Goal: Transaction & Acquisition: Register for event/course

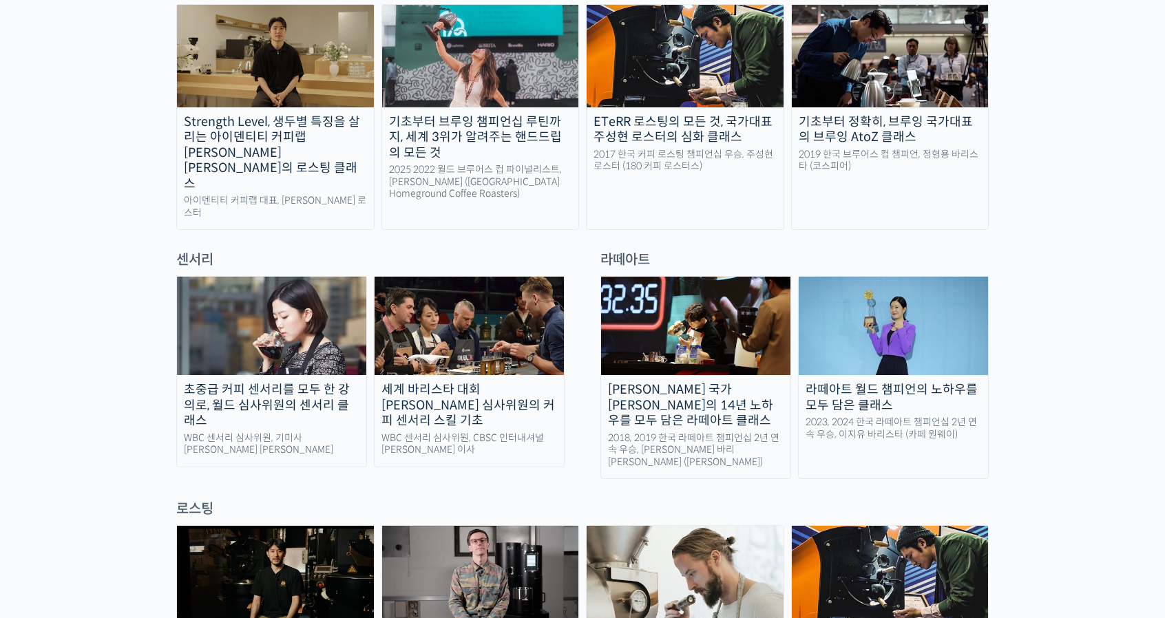
scroll to position [964, 0]
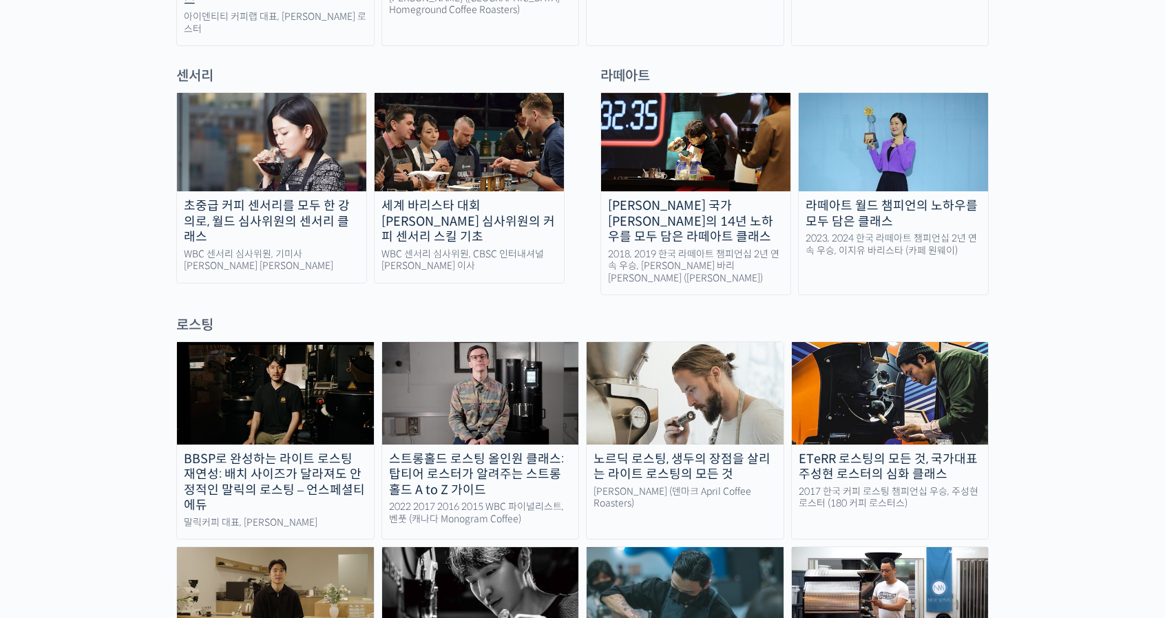
click at [897, 138] on img at bounding box center [893, 142] width 189 height 98
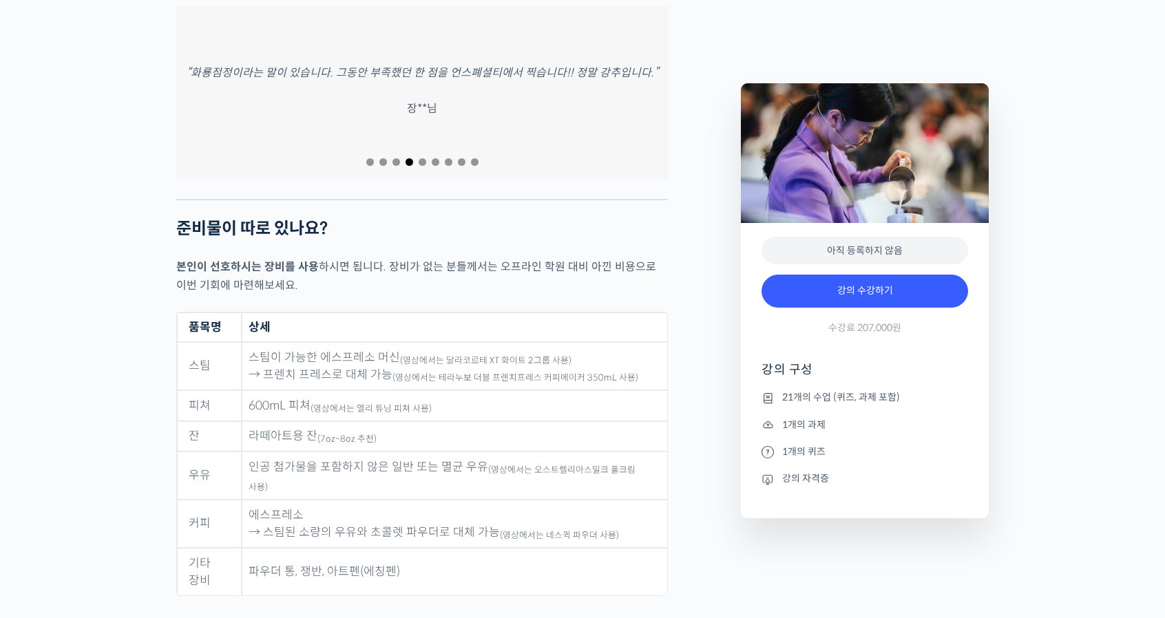
scroll to position [5923, 0]
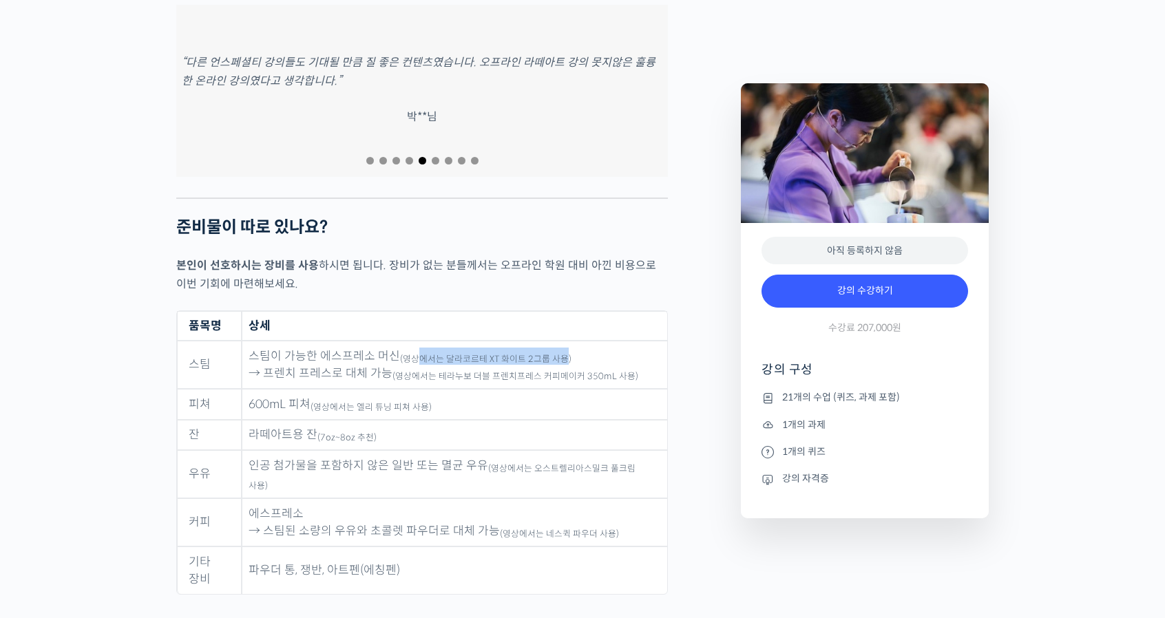
drag, startPoint x: 415, startPoint y: 309, endPoint x: 564, endPoint y: 313, distance: 149.5
click at [564, 354] on sub "(영상에서는 달라코르테 XT 화이트 2그룹 사용)" at bounding box center [485, 359] width 171 height 11
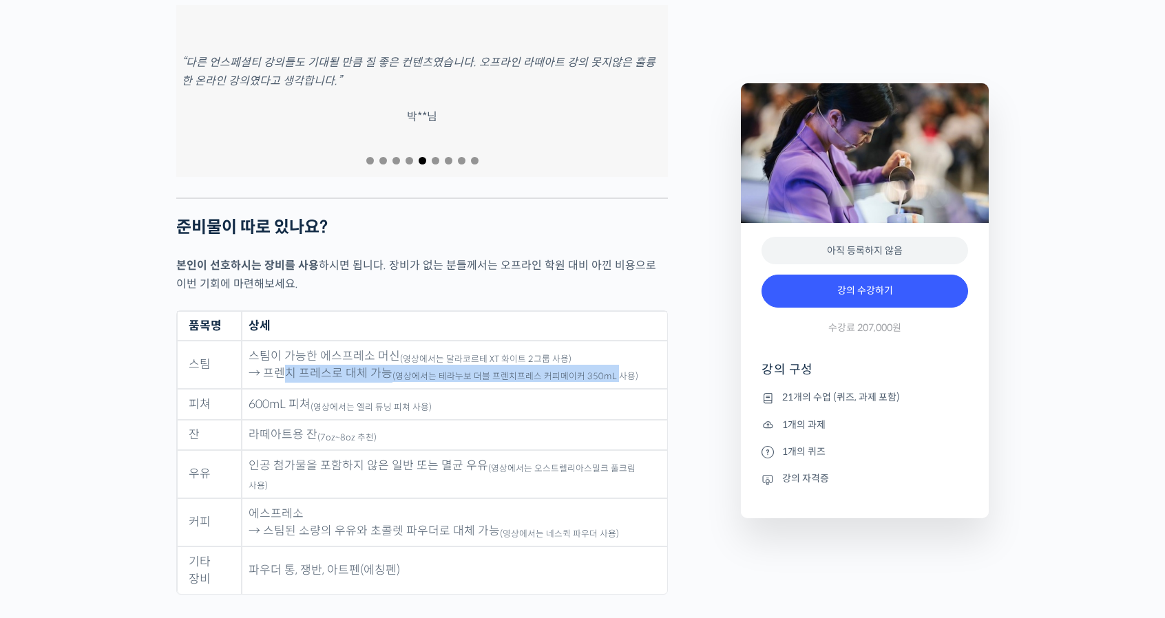
drag, startPoint x: 288, startPoint y: 320, endPoint x: 610, endPoint y: 332, distance: 322.5
click at [610, 341] on td "스팀이 가능한 에스프레소 머신 (영상에서는 달라코르테 XT 화이트 2그룹 사용) → 프렌치 프레스로 대체 가능 (영상에서는 테라누보 더블 프렌…" at bounding box center [455, 365] width 426 height 48
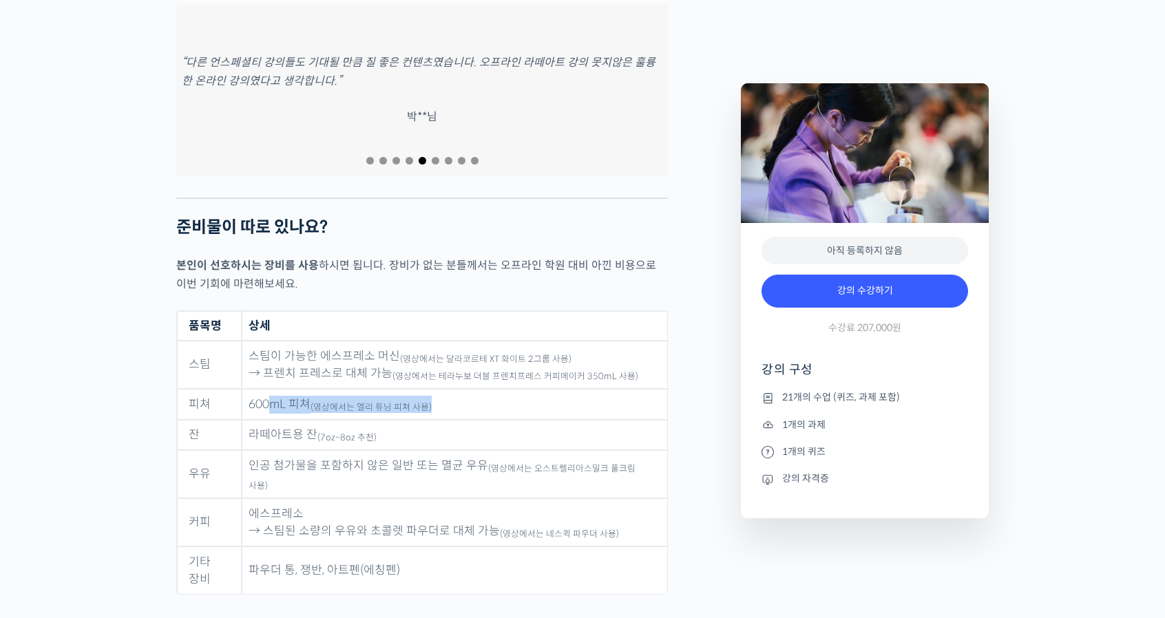
drag, startPoint x: 266, startPoint y: 356, endPoint x: 489, endPoint y: 357, distance: 223.1
click at [489, 389] on td "600mL 피쳐 (영상에서는 엘리 튜닝 피쳐 사용)" at bounding box center [455, 404] width 426 height 31
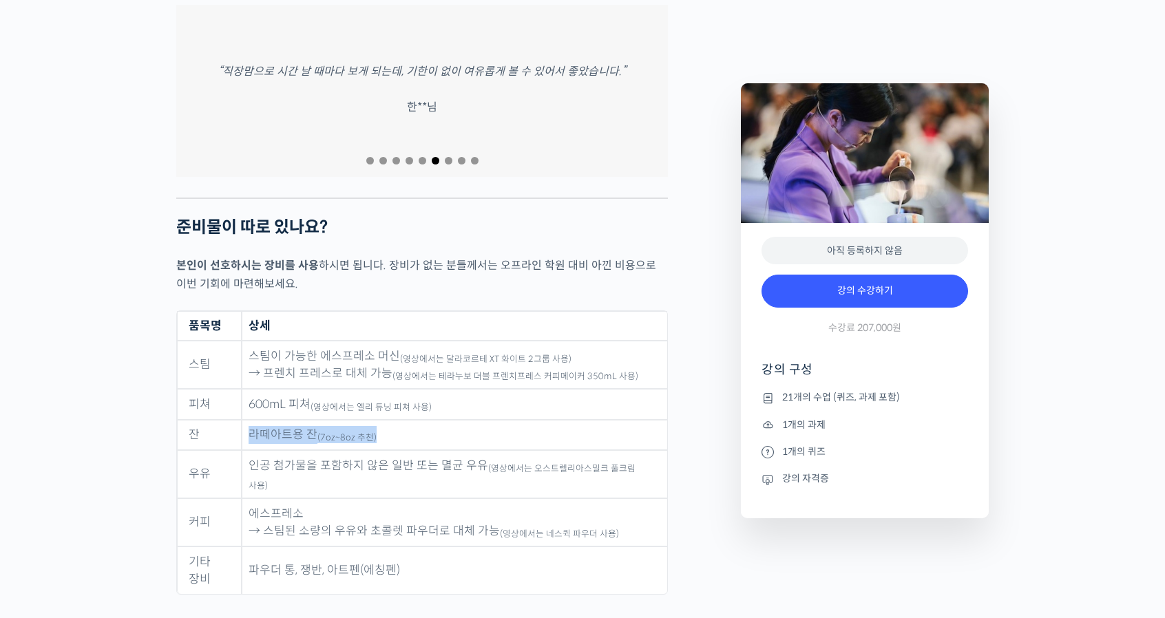
drag, startPoint x: 252, startPoint y: 388, endPoint x: 392, endPoint y: 385, distance: 139.8
click at [392, 420] on td "라떼아트용 잔 (7oz~8oz 추천)" at bounding box center [455, 435] width 426 height 31
click at [404, 420] on td "라떼아트용 잔 (7oz~8oz 추천)" at bounding box center [455, 435] width 426 height 31
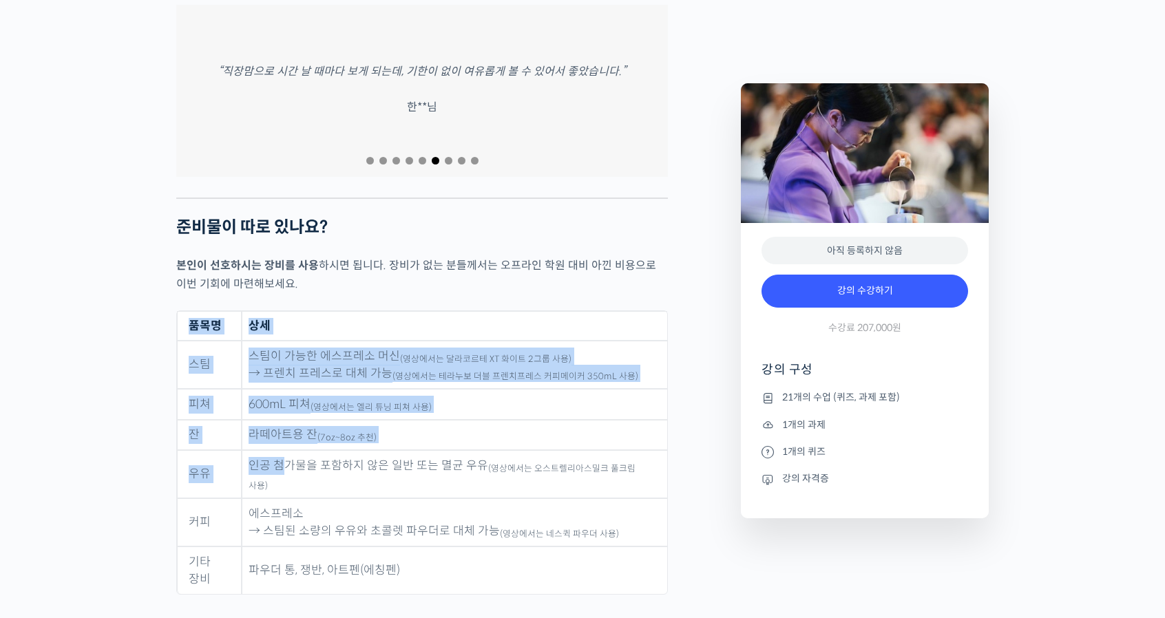
drag, startPoint x: 278, startPoint y: 411, endPoint x: 693, endPoint y: 413, distance: 415.3
click at [477, 499] on td "에스프레소 → 스팀된 소량의 우유와 초콜렛 파우더로 대체 가능 (영상에서는 네스퀵 파우더 사용)" at bounding box center [455, 523] width 426 height 48
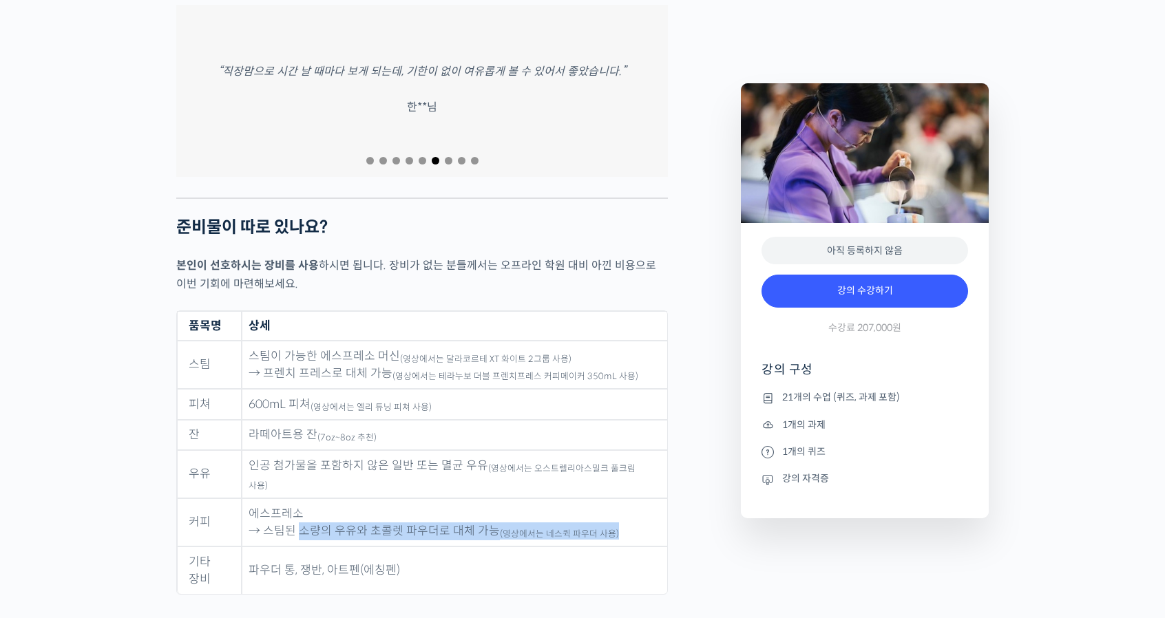
drag, startPoint x: 296, startPoint y: 458, endPoint x: 638, endPoint y: 459, distance: 341.6
click at [638, 499] on td "에스프레소 → 스팀된 소량의 우유와 초콜렛 파우더로 대체 가능 (영상에서는 네스퀵 파우더 사용)" at bounding box center [455, 523] width 426 height 48
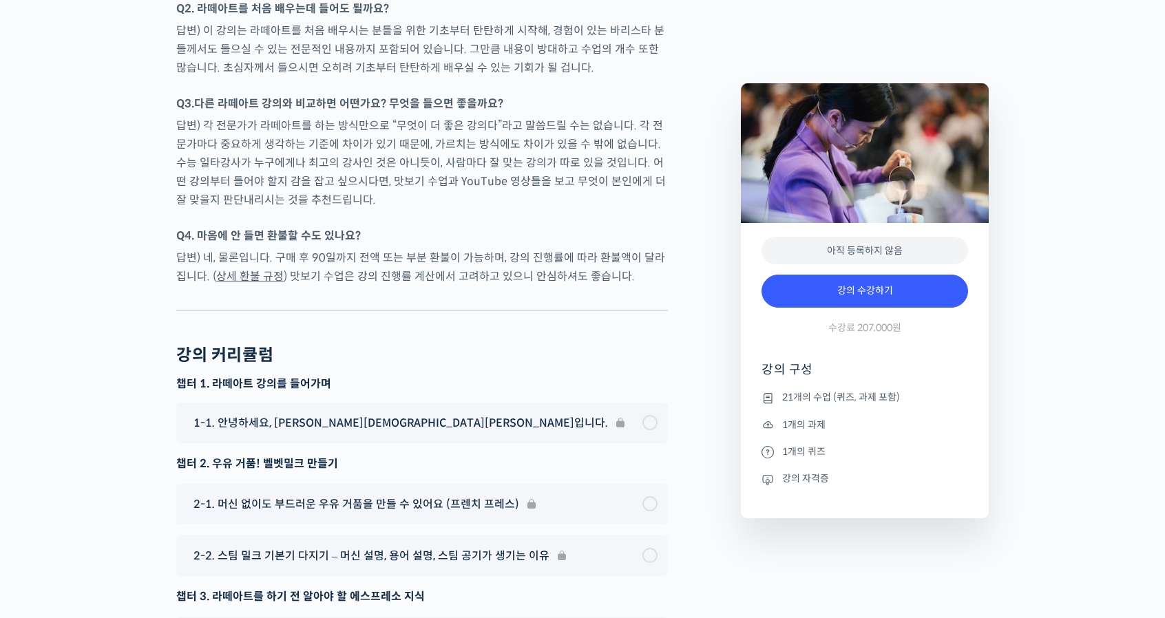
scroll to position [6703, 0]
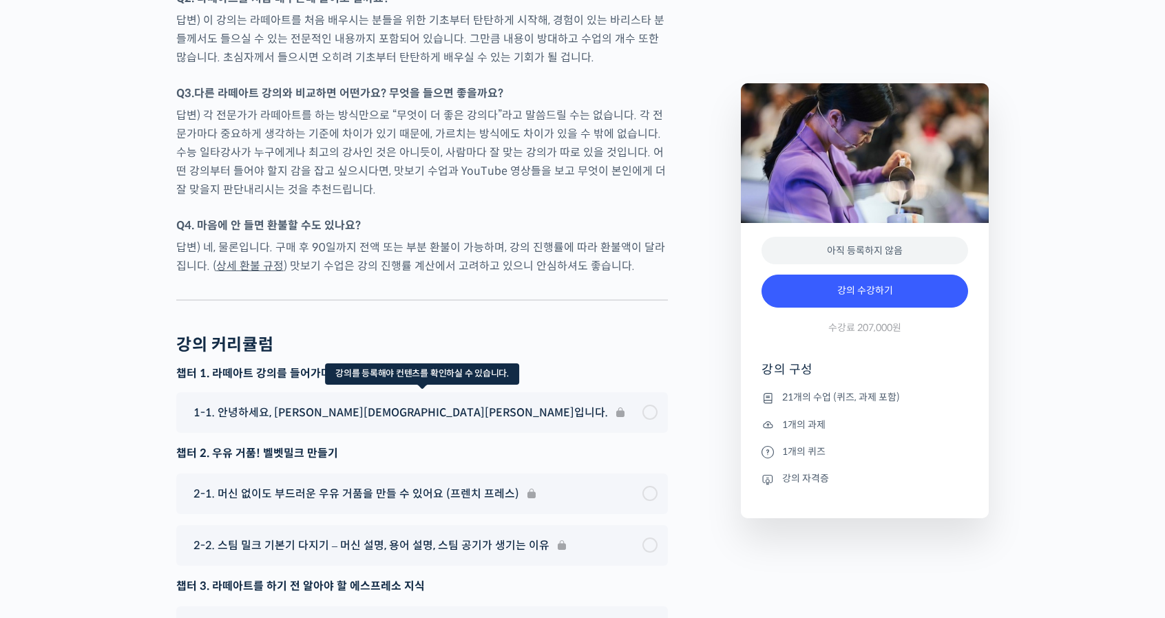
click at [648, 393] on div "1-1. 안녕하세요, 이지유 바리스타입니다." at bounding box center [422, 413] width 492 height 41
click at [654, 393] on div "1-1. 안녕하세요, 이지유 바리스타입니다." at bounding box center [422, 413] width 492 height 41
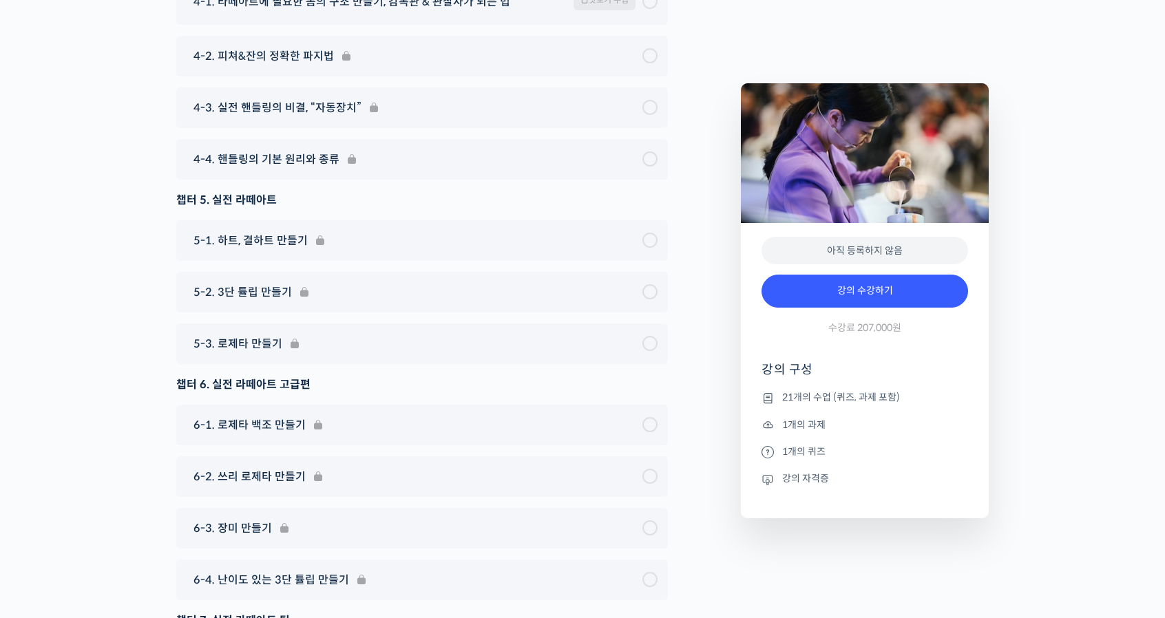
scroll to position [7337, 0]
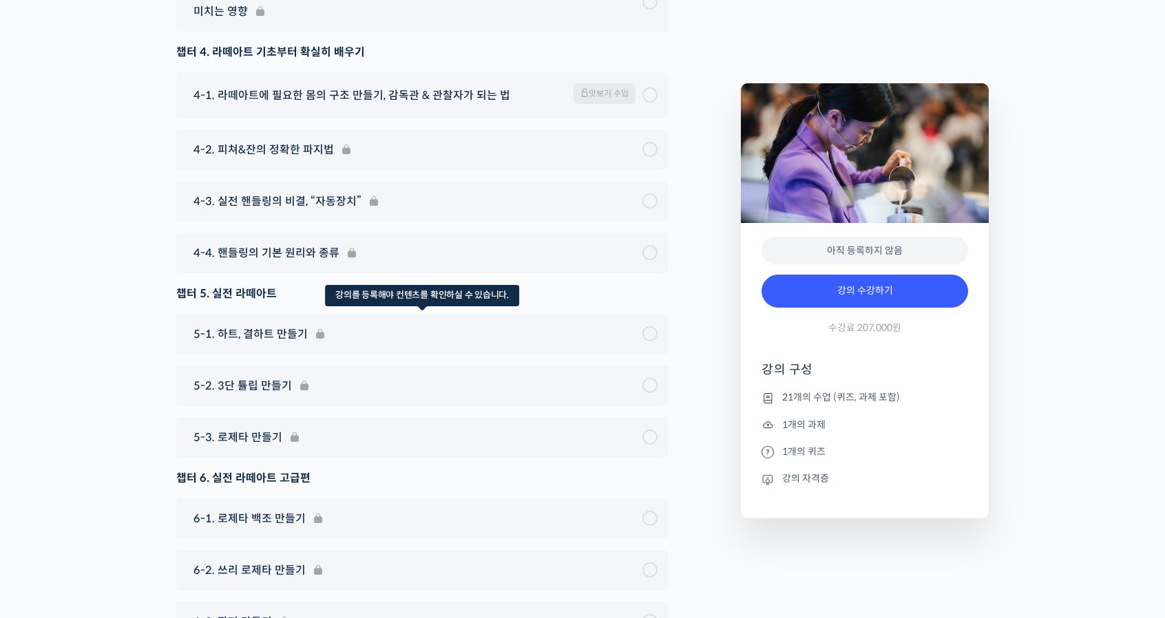
click at [289, 314] on div "5-1. 하트, 결하트 만들기" at bounding box center [422, 334] width 492 height 41
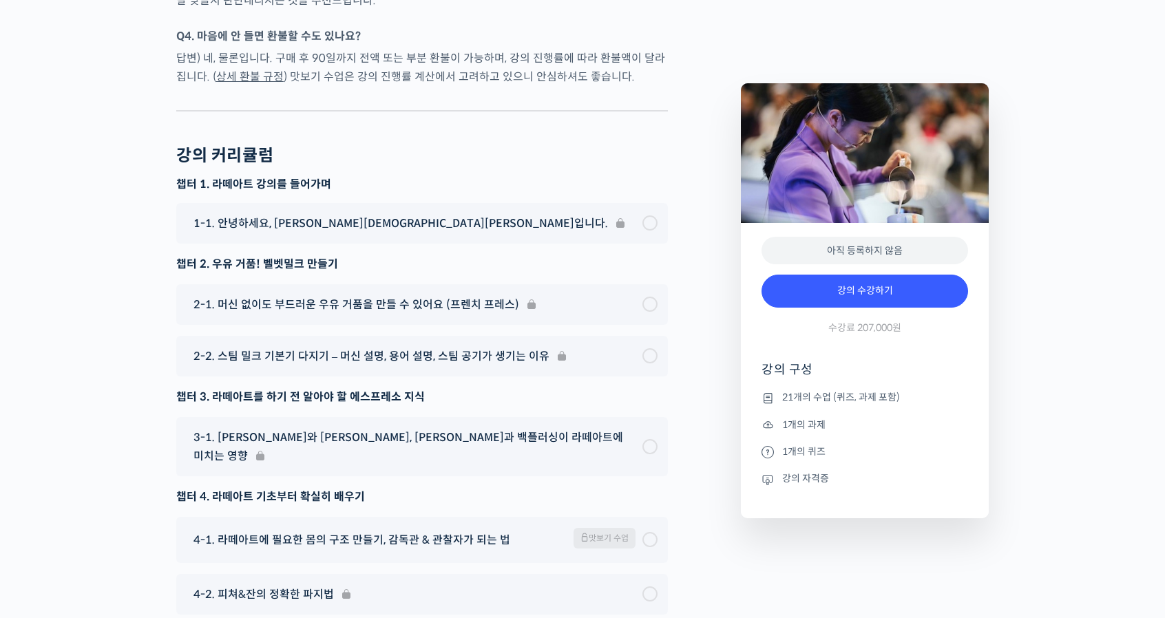
scroll to position [6833, 0]
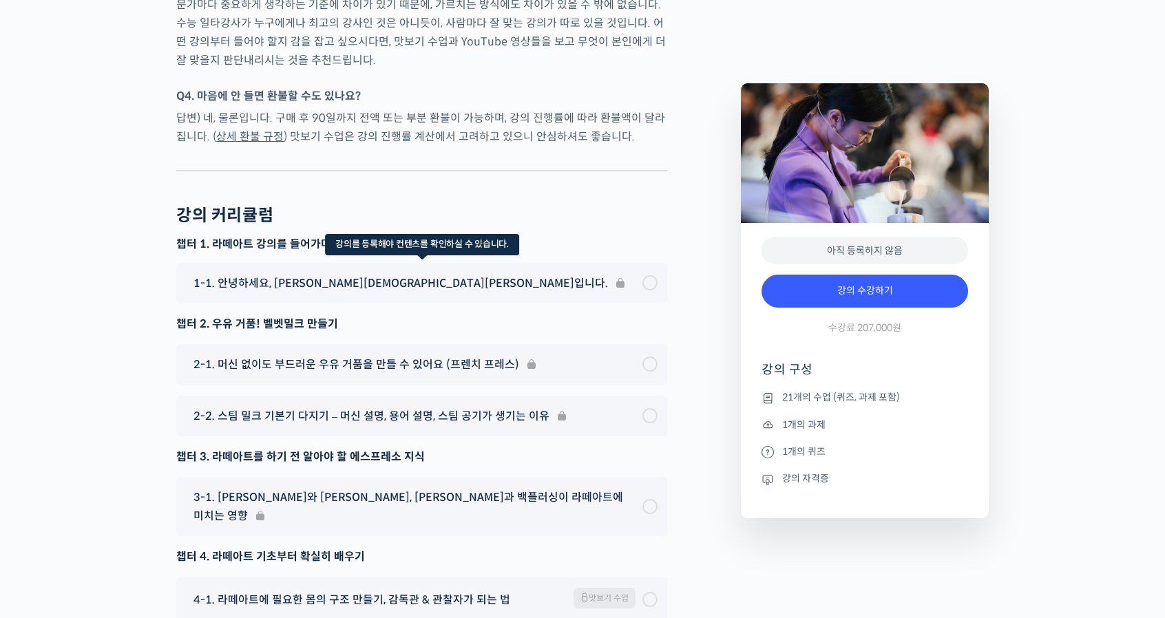
click at [628, 263] on div "1-1. 안녕하세요, 이지유 바리스타입니다." at bounding box center [422, 283] width 492 height 41
click at [643, 263] on div "1-1. 안녕하세요, 이지유 바리스타입니다." at bounding box center [422, 283] width 492 height 41
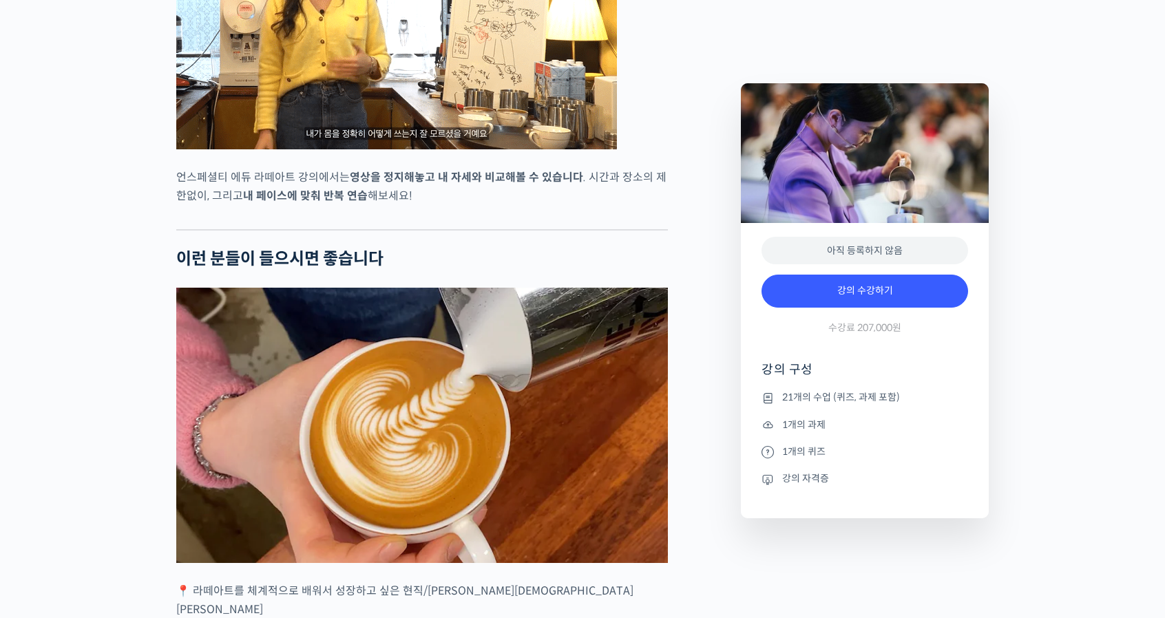
scroll to position [2747, 0]
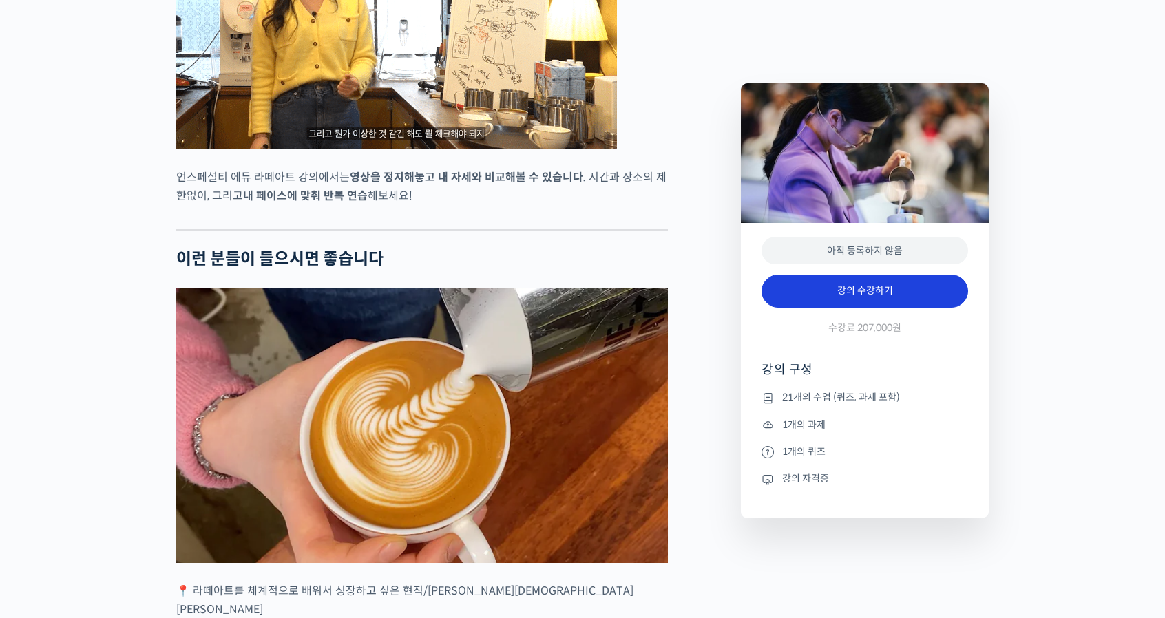
click at [846, 289] on link "강의 수강하기" at bounding box center [865, 291] width 207 height 33
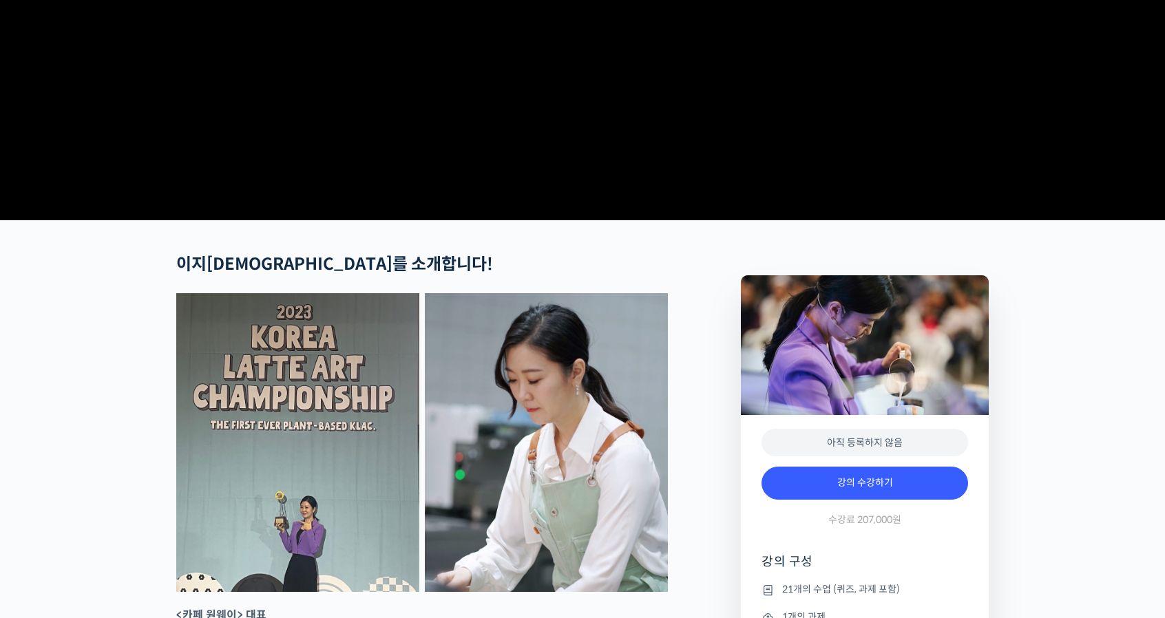
scroll to position [0, 0]
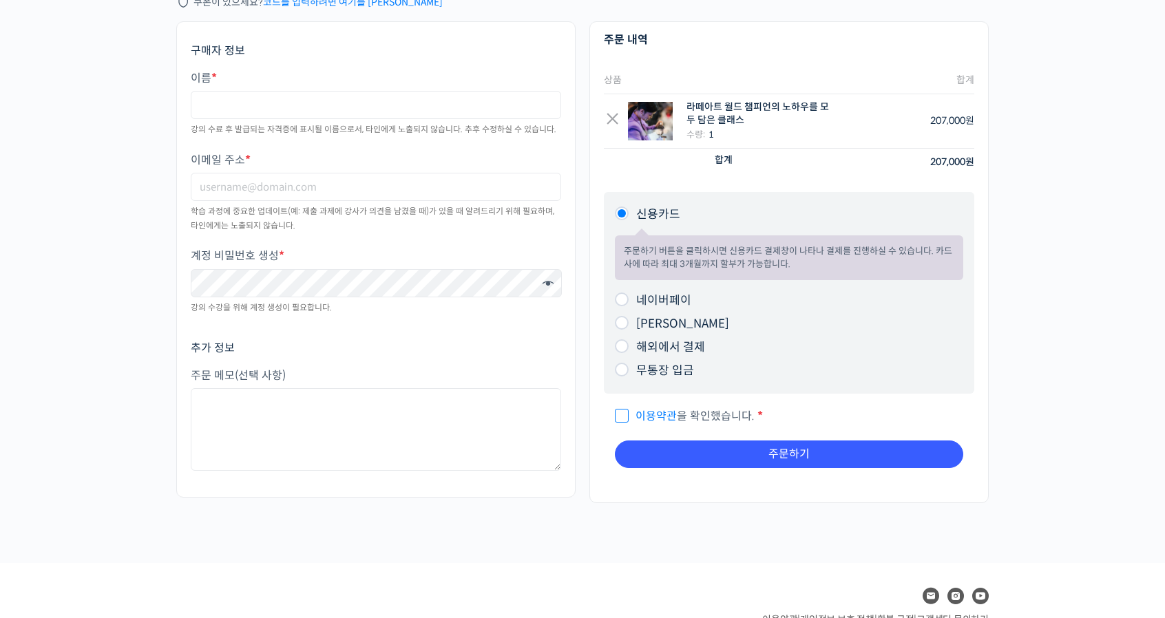
scroll to position [229, 0]
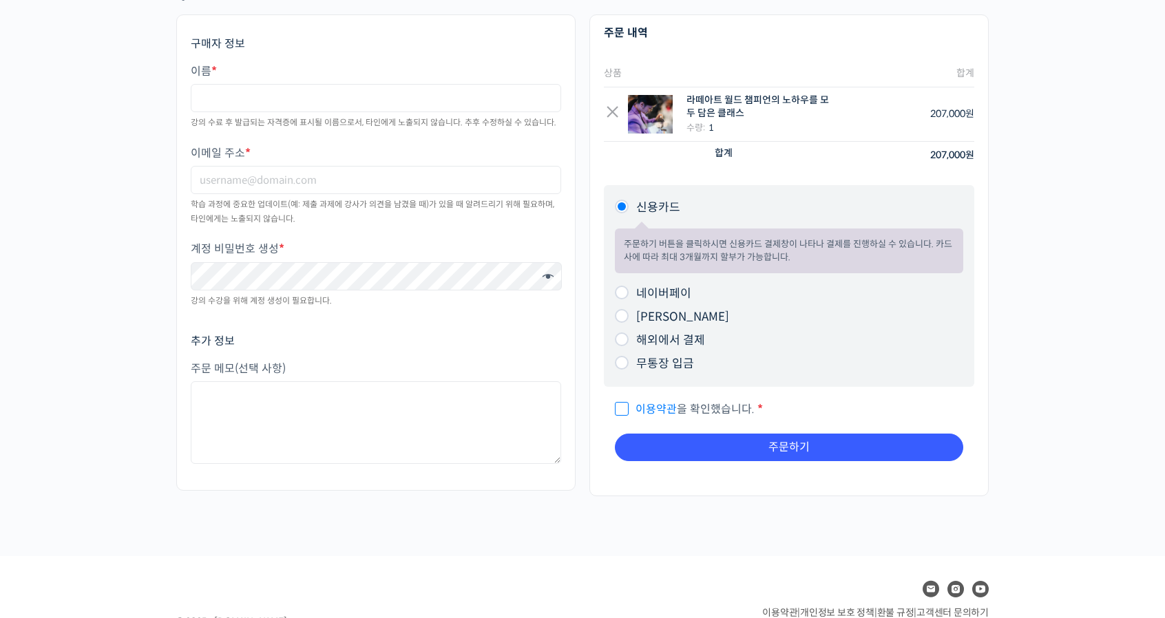
click at [624, 340] on input "해외에서 결제" at bounding box center [622, 340] width 14 height 14
radio input "true"
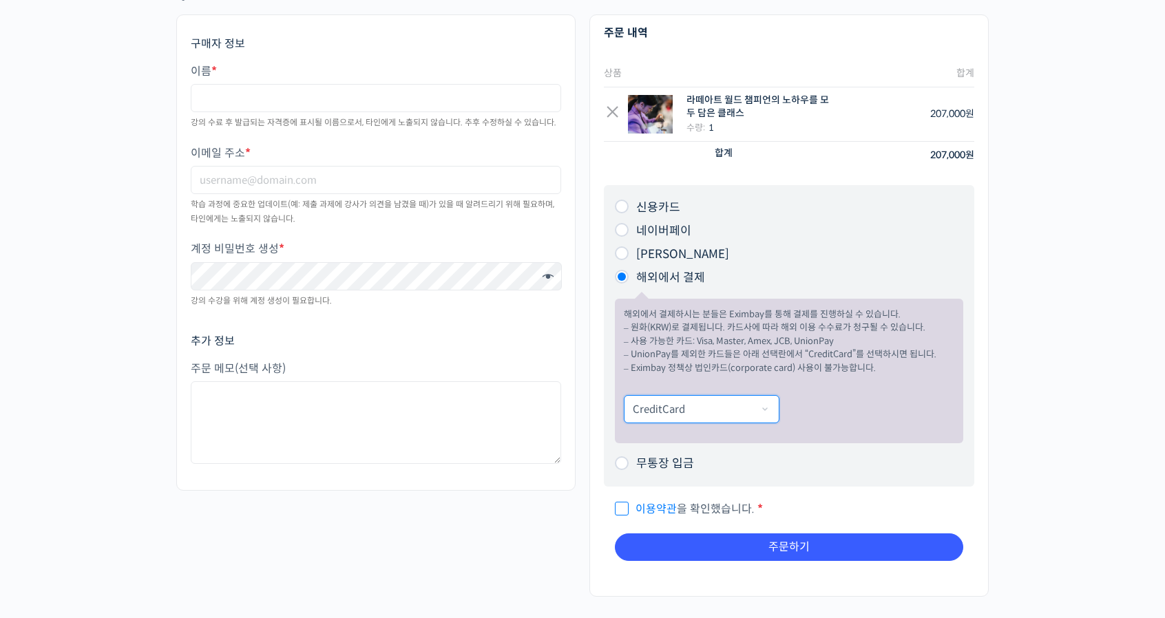
click at [752, 402] on select "CreditCard UnionPay Alipay WechatPay Molpay EContext(일본편의점결제)" at bounding box center [702, 409] width 156 height 28
click at [864, 402] on p "CreditCard UnionPay" at bounding box center [789, 409] width 331 height 32
